Goal: Ask a question

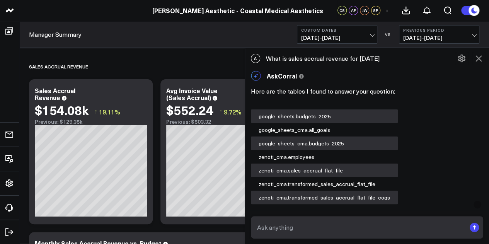
scroll to position [1167, 0]
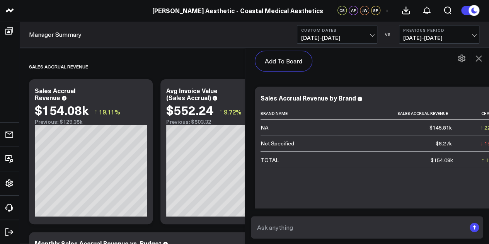
click at [162, 27] on div "Manager Summary Custom Dates 05/01/25 - 05/31/25 VS Previous Period 06/16/25 - …" at bounding box center [254, 34] width 470 height 27
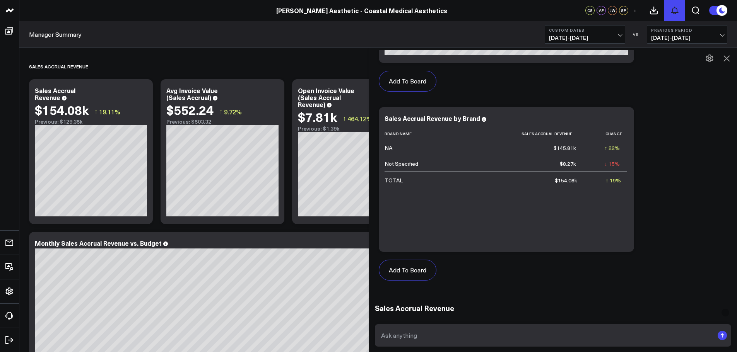
scroll to position [1160, 0]
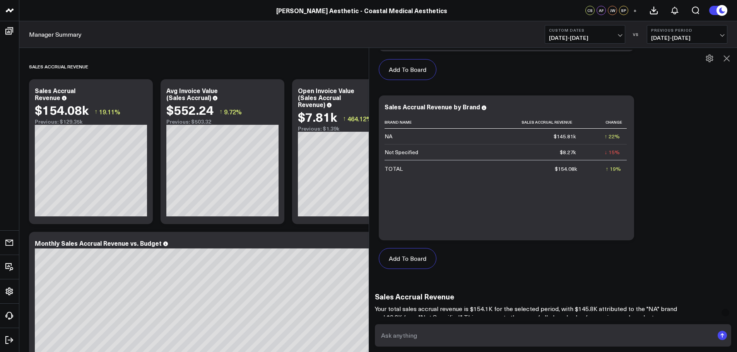
click at [367, 10] on link "[PERSON_NAME] Aesthetic - Coastal Medical Aesthetics" at bounding box center [361, 10] width 171 height 9
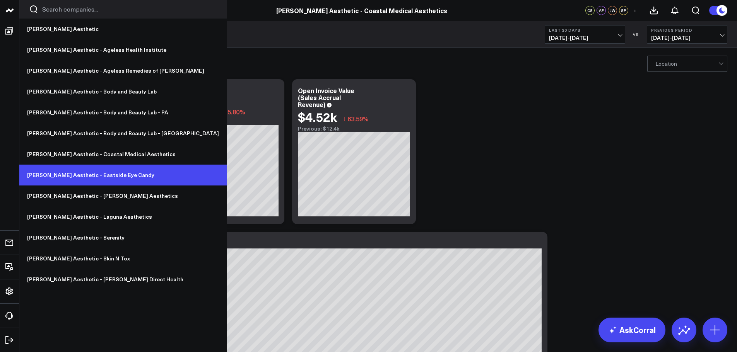
click at [99, 171] on link "[PERSON_NAME] Aesthetic - Eastside Eye Candy" at bounding box center [122, 175] width 207 height 21
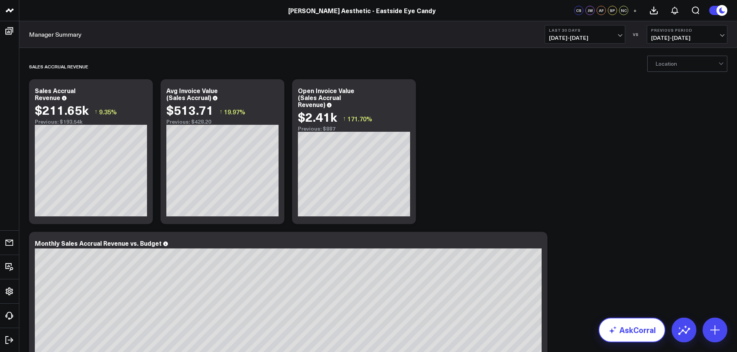
click at [636, 338] on link "AskCorral" at bounding box center [631, 330] width 67 height 25
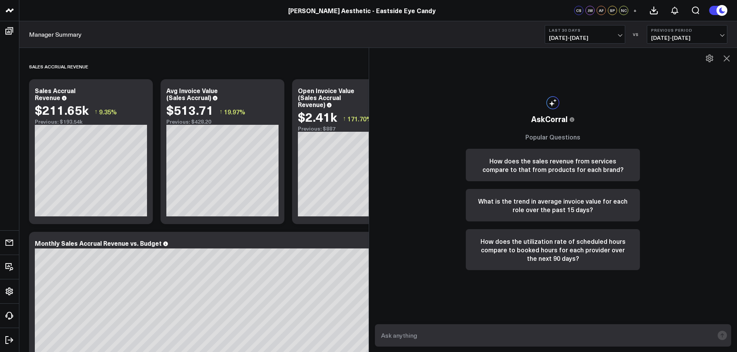
click at [622, 328] on form at bounding box center [553, 335] width 357 height 22
click at [612, 341] on input "text" at bounding box center [546, 336] width 335 height 14
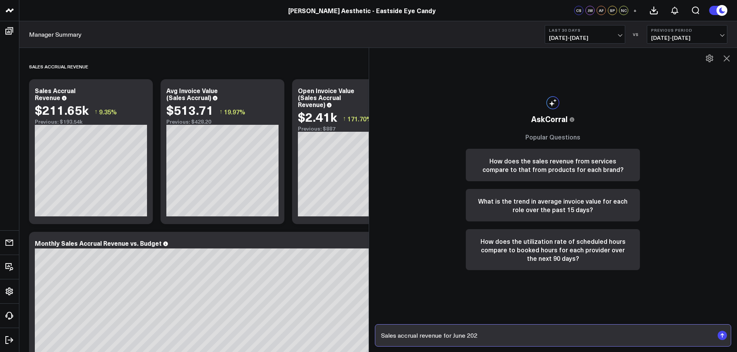
type input "Sales accrual revenue for June 2025"
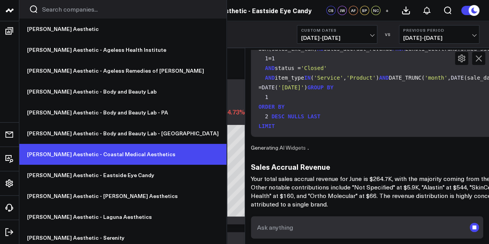
scroll to position [46, 0]
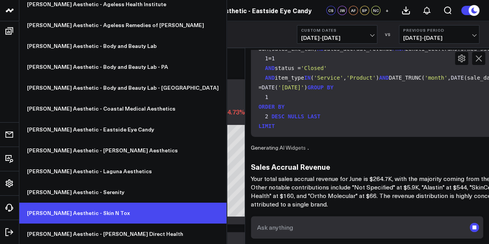
click at [75, 205] on link "[PERSON_NAME] Aesthetic - Skin N Tox" at bounding box center [122, 213] width 207 height 21
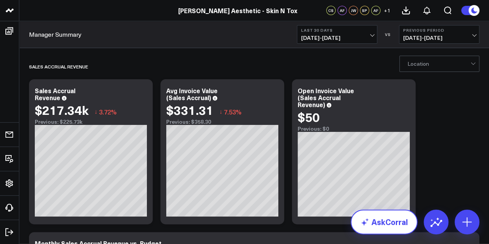
click at [393, 226] on link "AskCorral" at bounding box center [384, 222] width 67 height 25
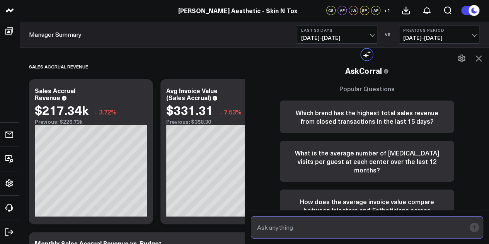
click at [339, 221] on input "text" at bounding box center [360, 227] width 211 height 14
type input "Sales accrual revenue for June 2025"
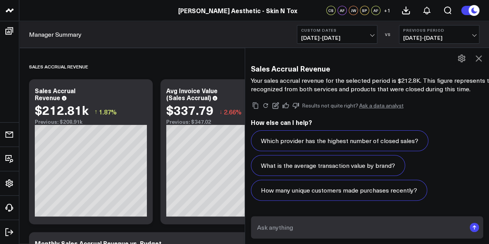
scroll to position [864, 0]
